Goal: Check status: Check status

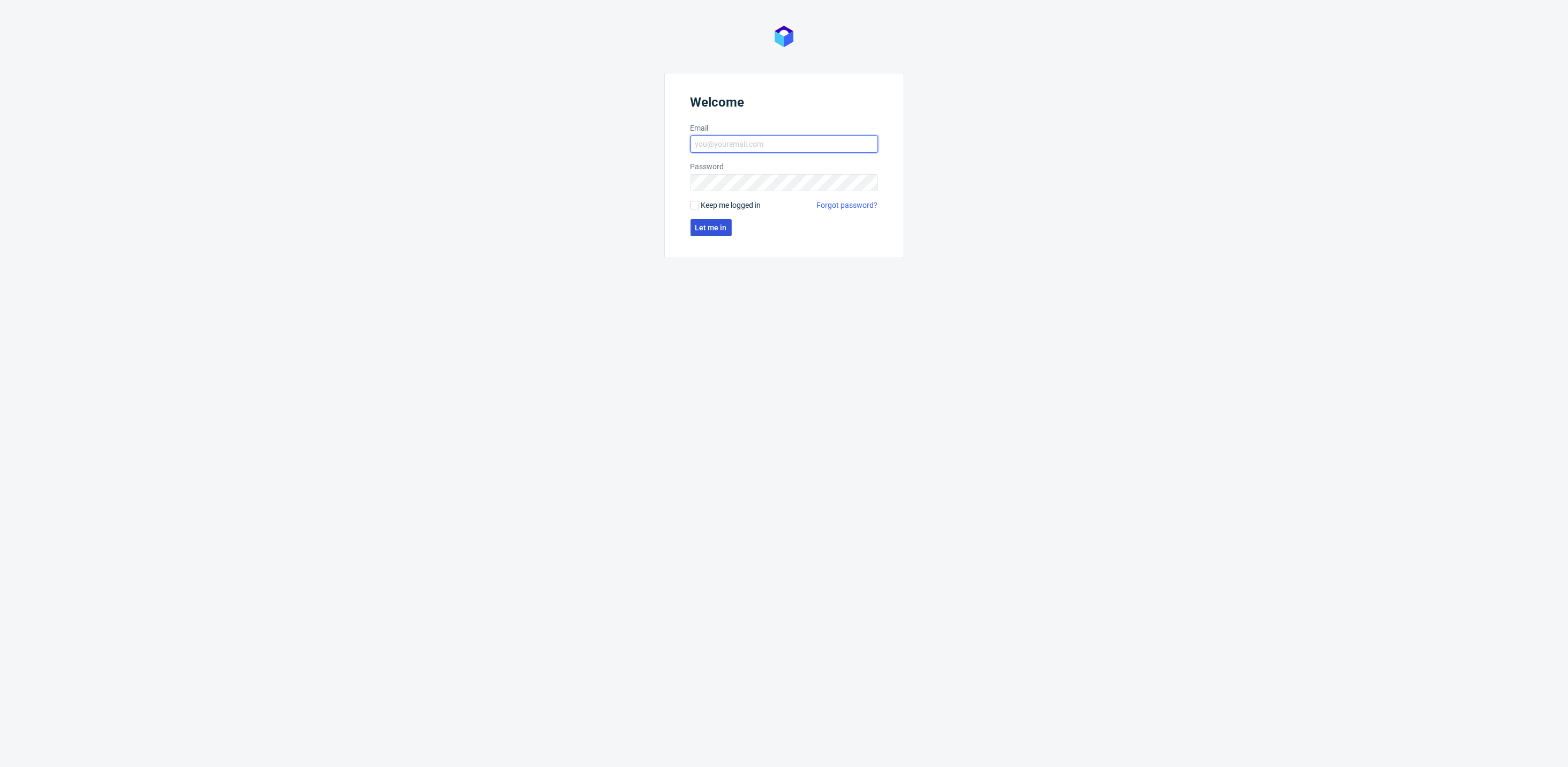
type input "[PERSON_NAME][EMAIL_ADDRESS][DOMAIN_NAME]"
click at [704, 226] on span "Let me in" at bounding box center [711, 228] width 32 height 8
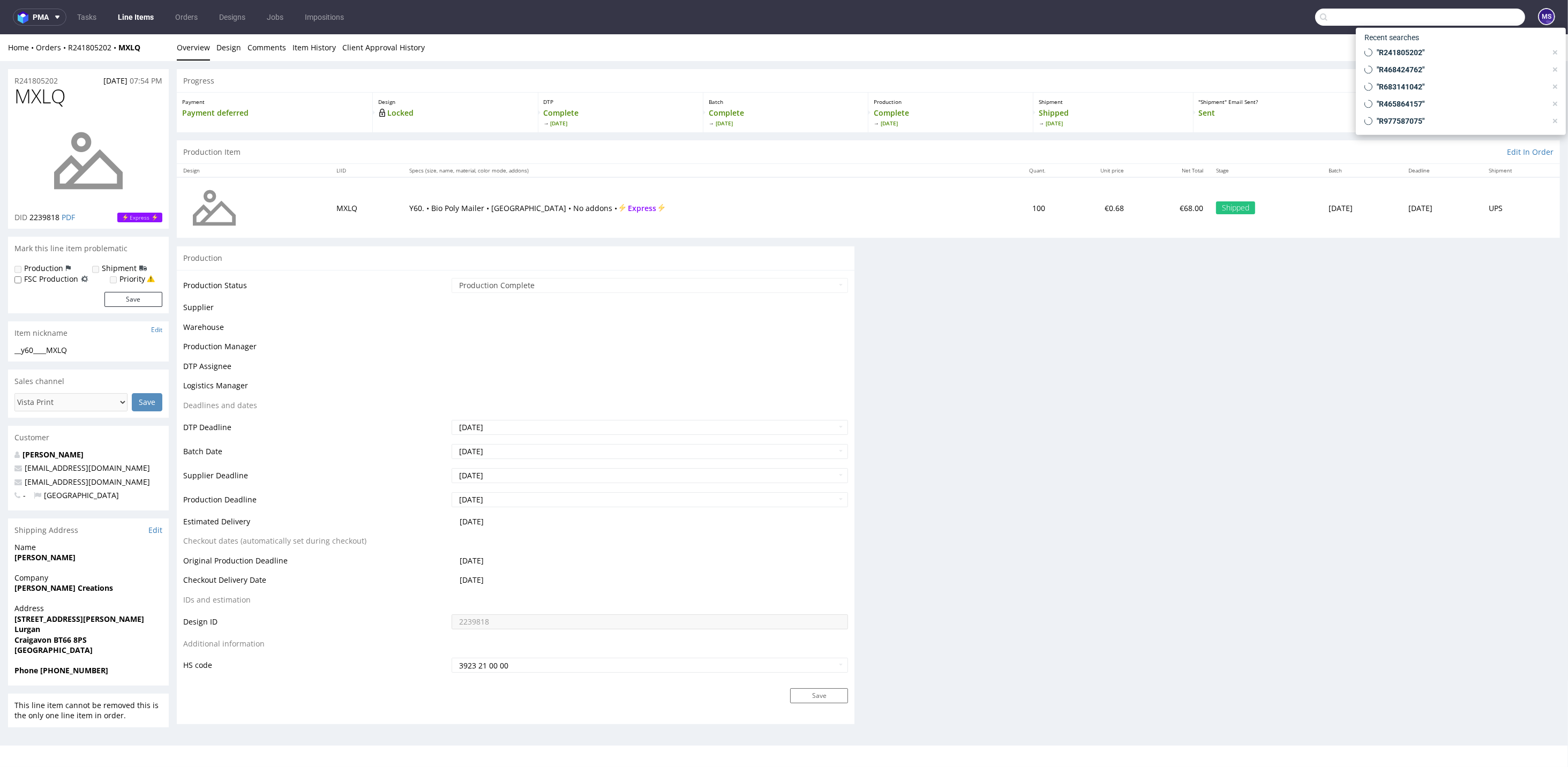
click at [1469, 16] on input "text" at bounding box center [1421, 17] width 210 height 17
paste input "R968574716"
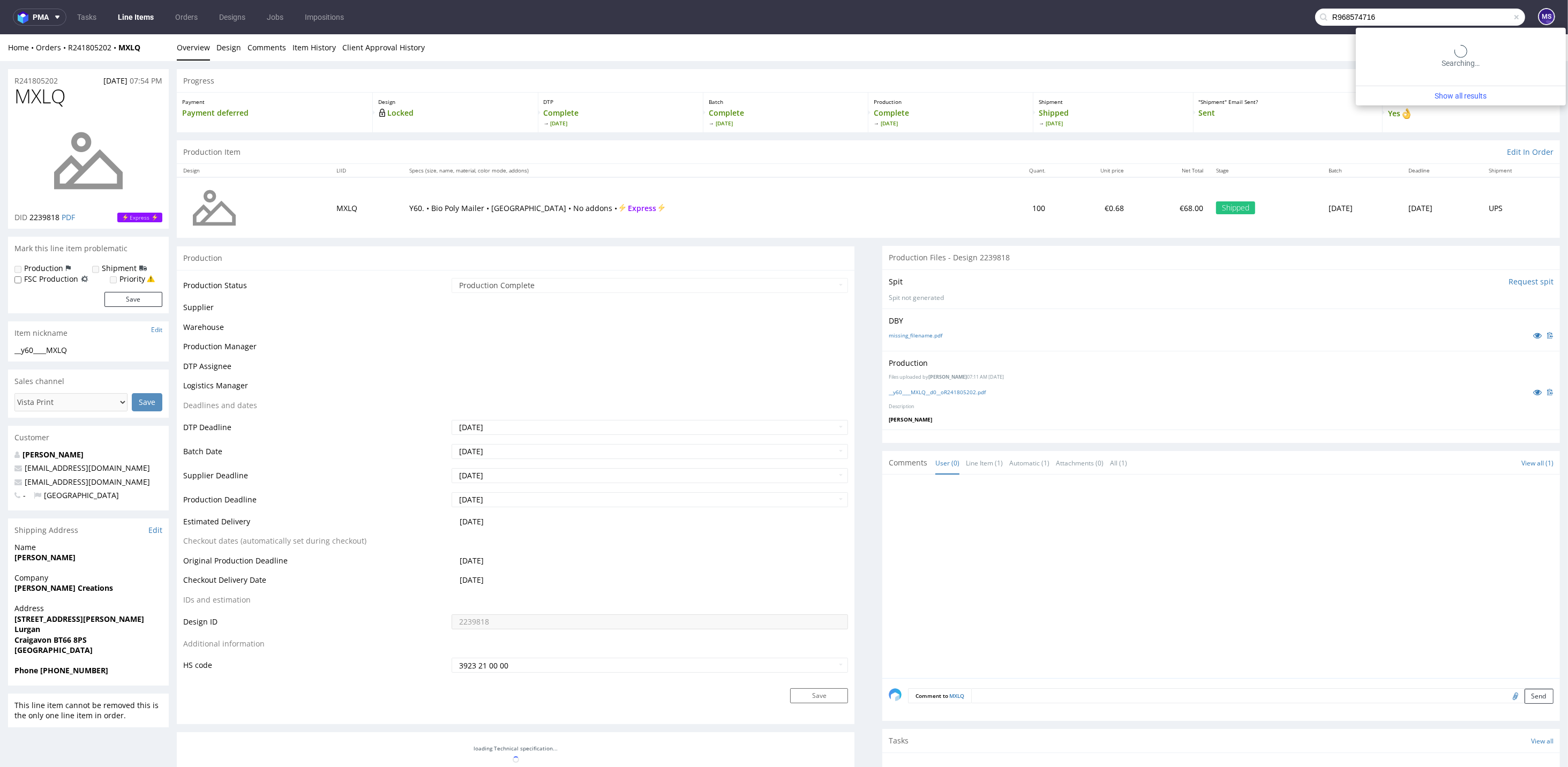
type input "R968574716"
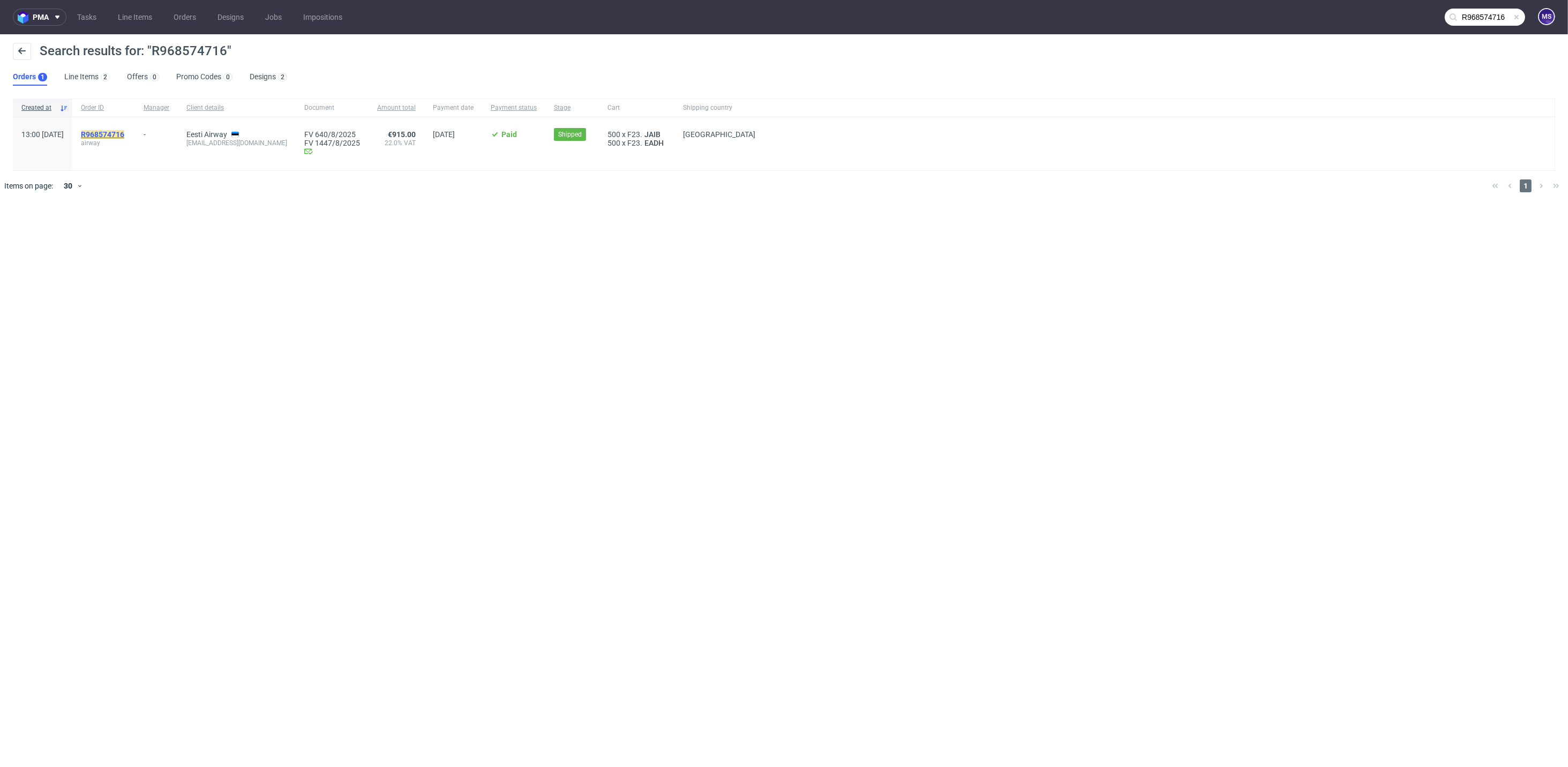
click at [125, 136] on mark "R968574716" at bounding box center [103, 134] width 43 height 9
